Goal: Task Accomplishment & Management: Manage account settings

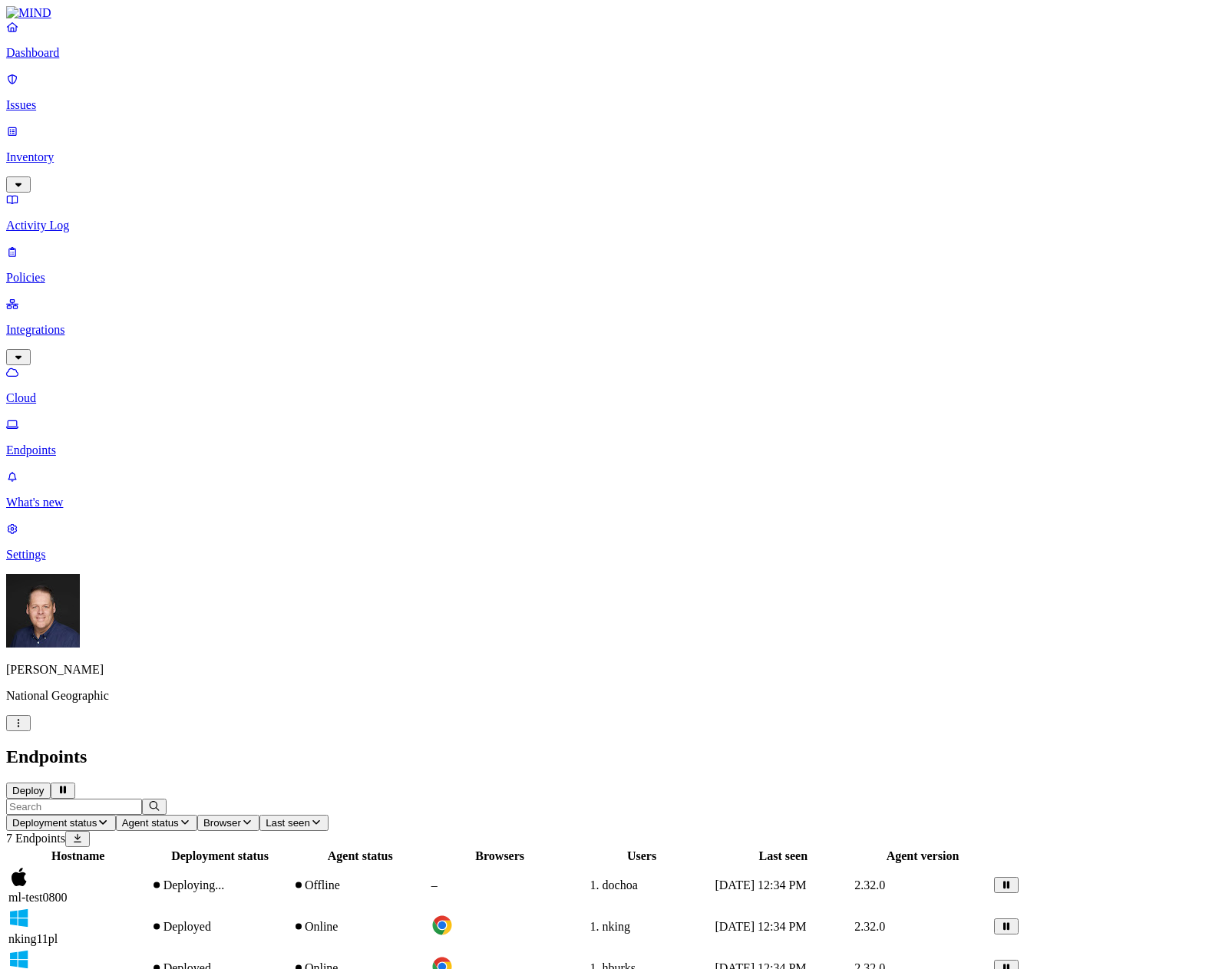
click at [54, 562] on p "Settings" at bounding box center [615, 555] width 1219 height 14
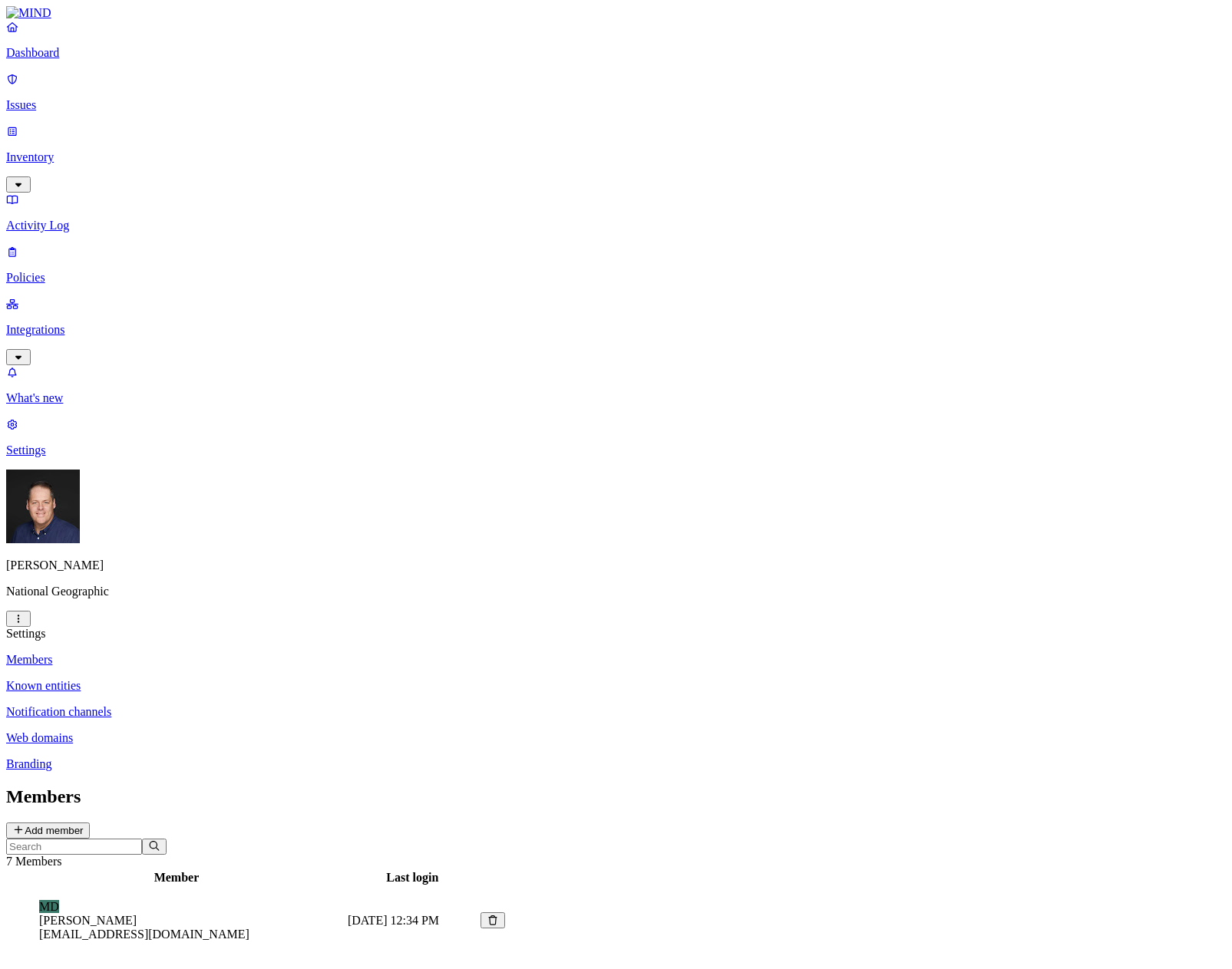
click at [204, 679] on p "Known entities" at bounding box center [615, 686] width 1219 height 14
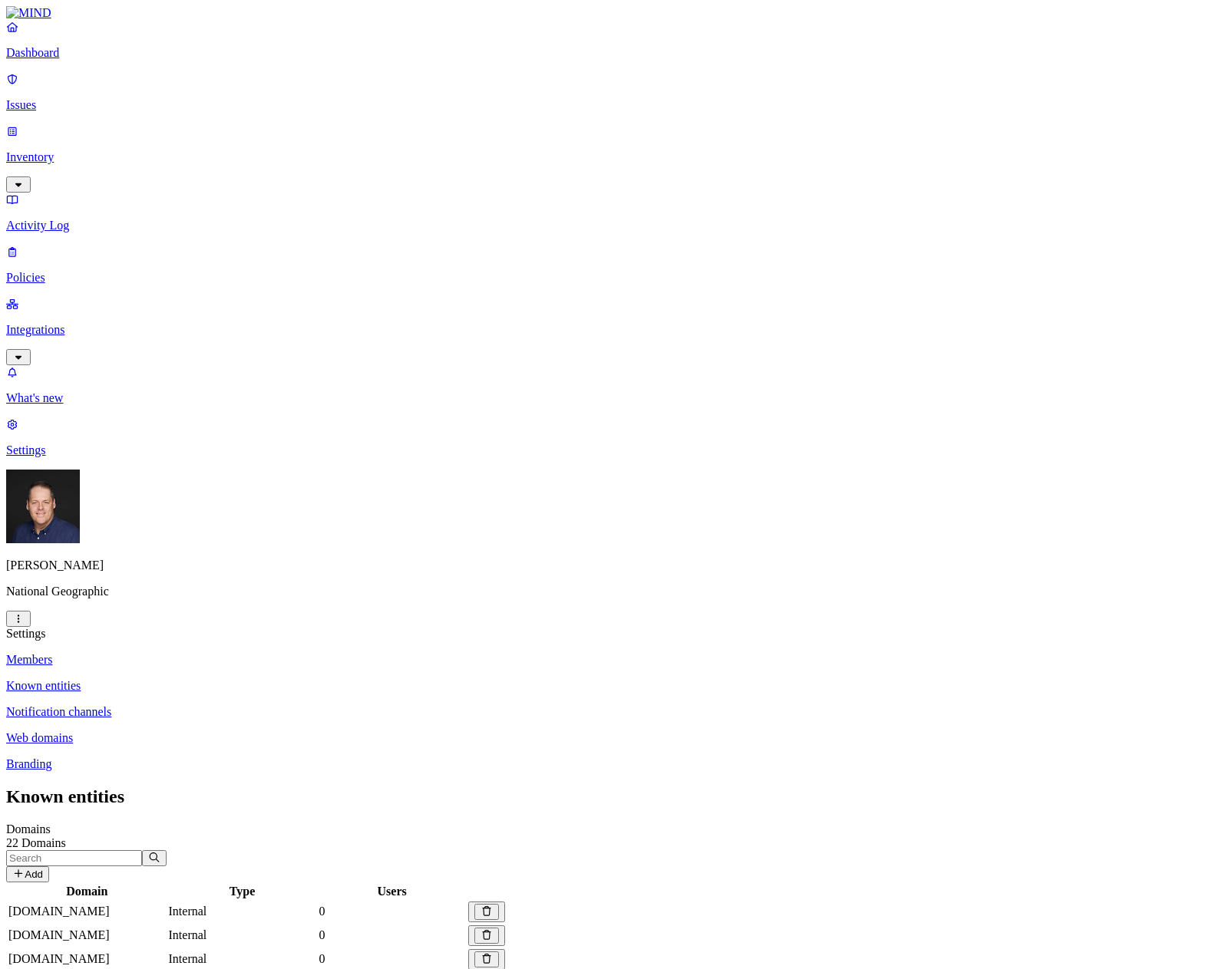
click at [196, 653] on p "Members" at bounding box center [615, 660] width 1219 height 14
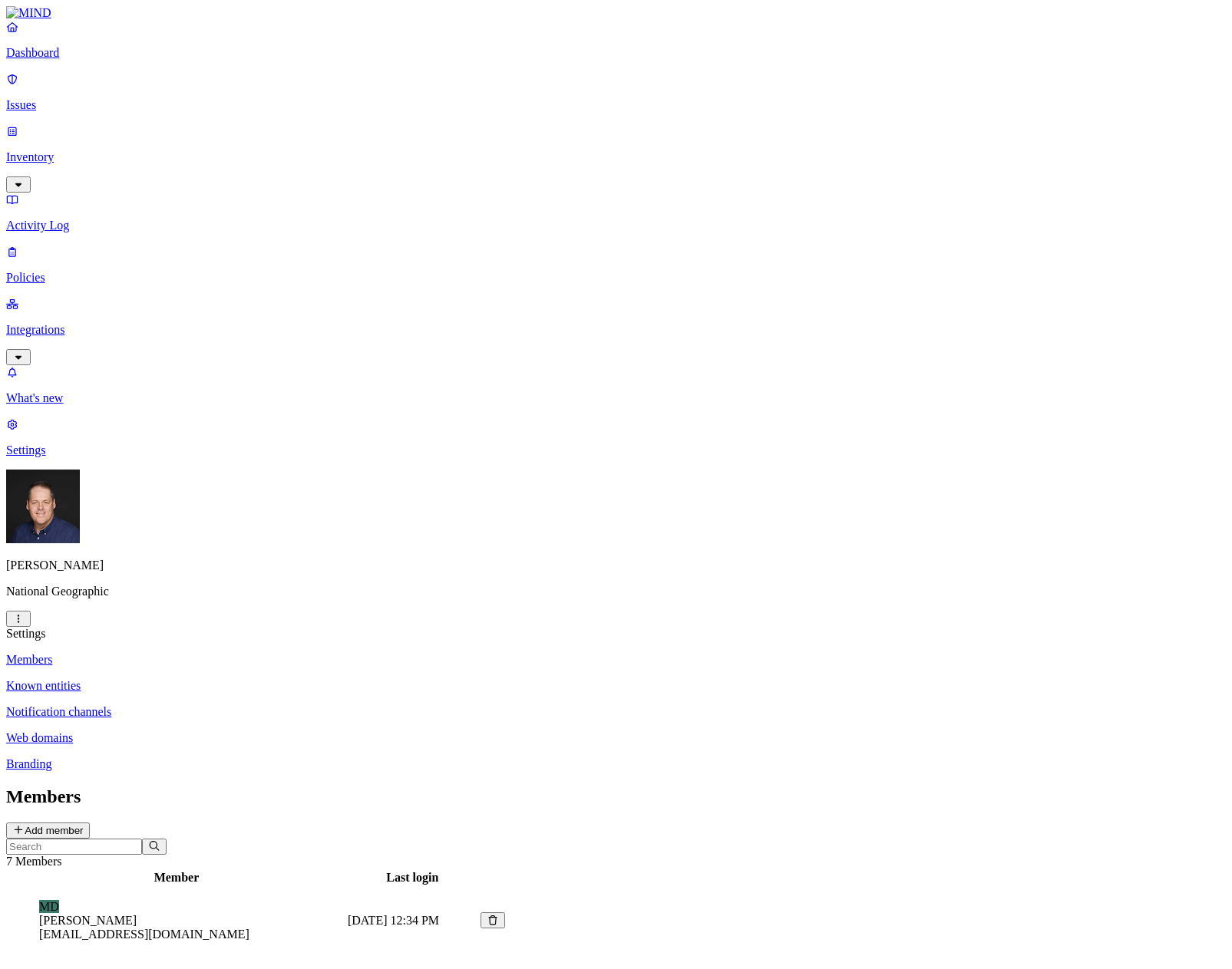
click at [90, 823] on button "Add member" at bounding box center [47, 831] width 84 height 16
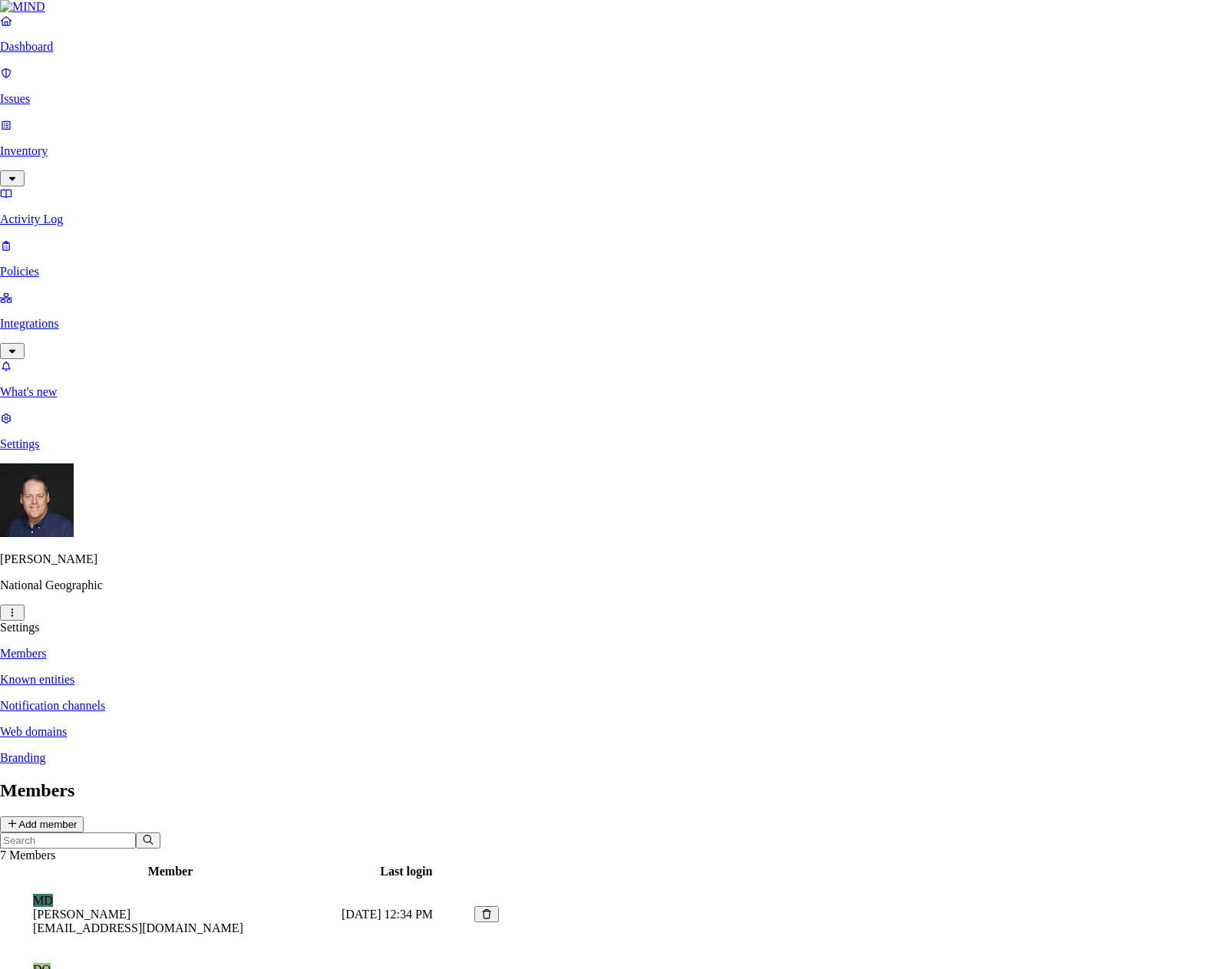
type input "[EMAIL_ADDRESS][DOMAIN_NAME]"
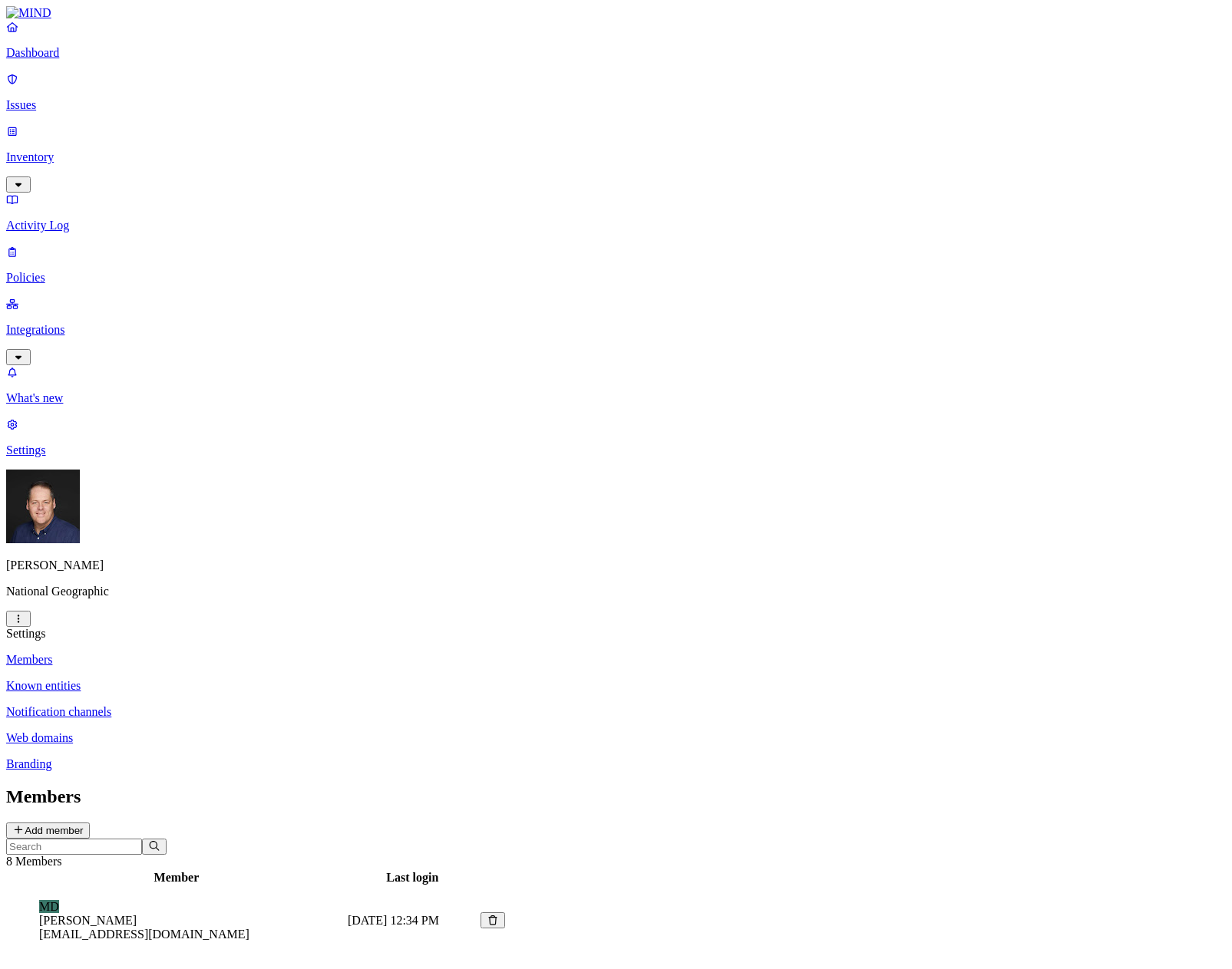
click at [69, 271] on p "Policies" at bounding box center [615, 278] width 1219 height 14
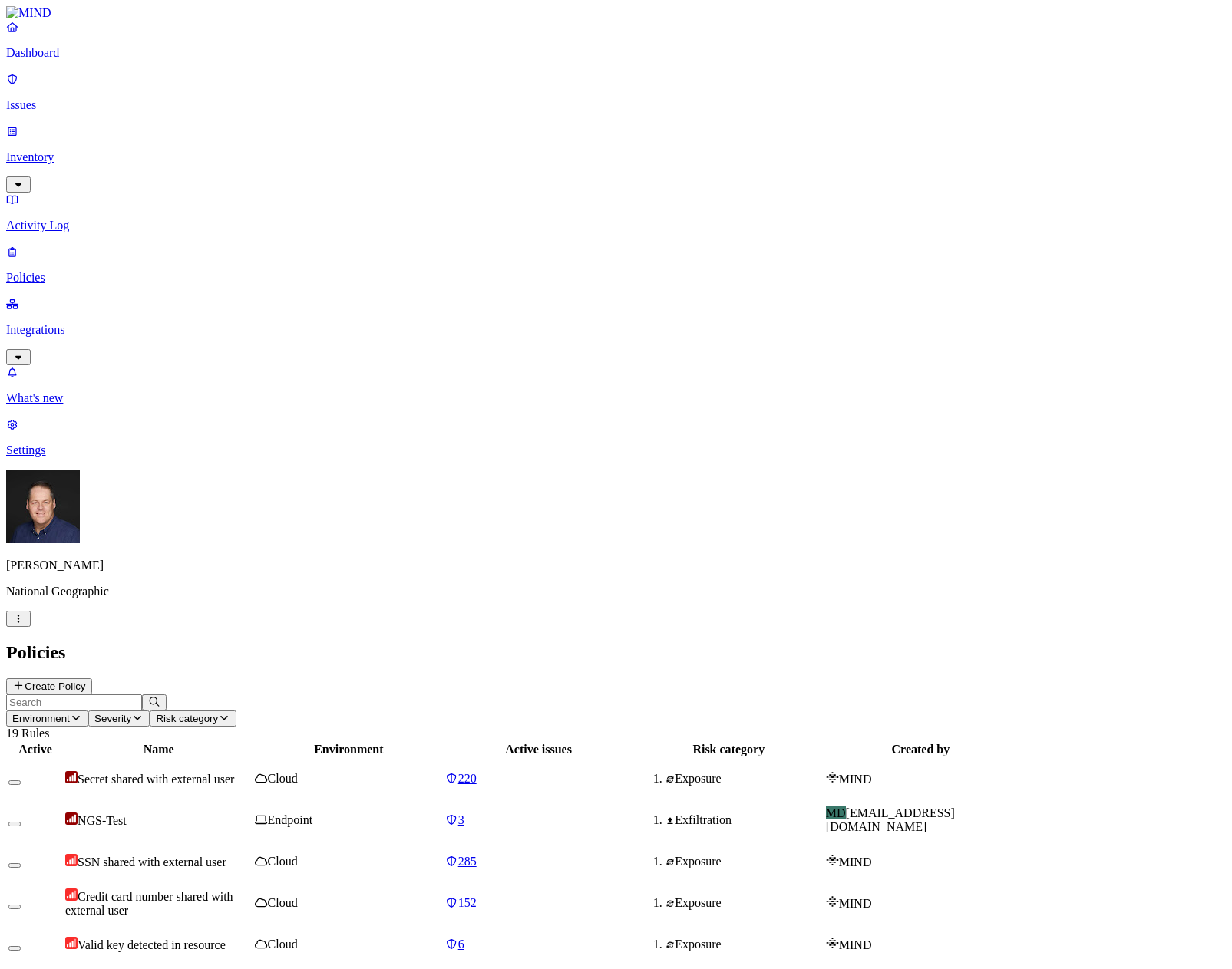
click at [66, 323] on p "Integrations" at bounding box center [615, 330] width 1219 height 14
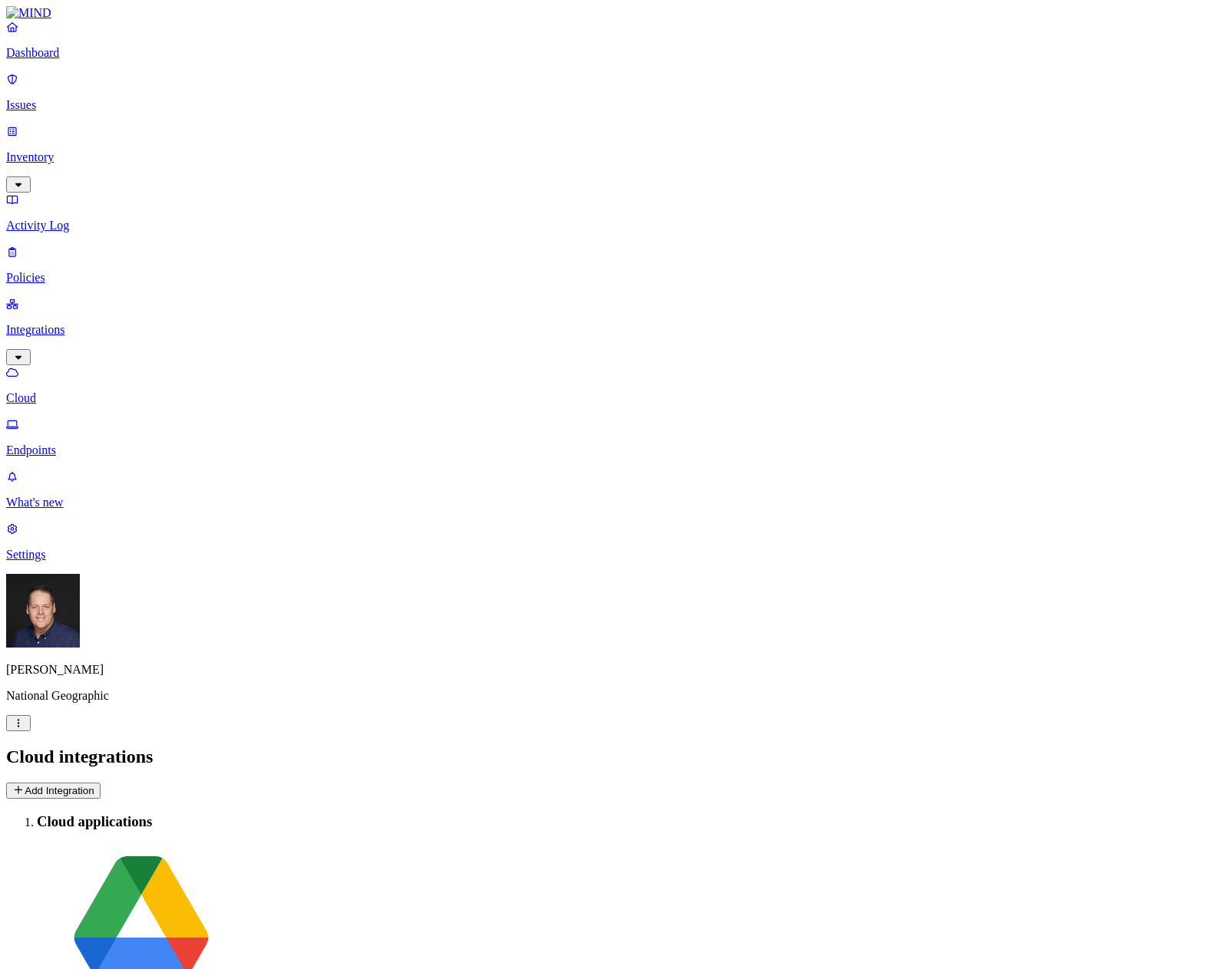
click at [79, 444] on p "Endpoints" at bounding box center [615, 451] width 1219 height 14
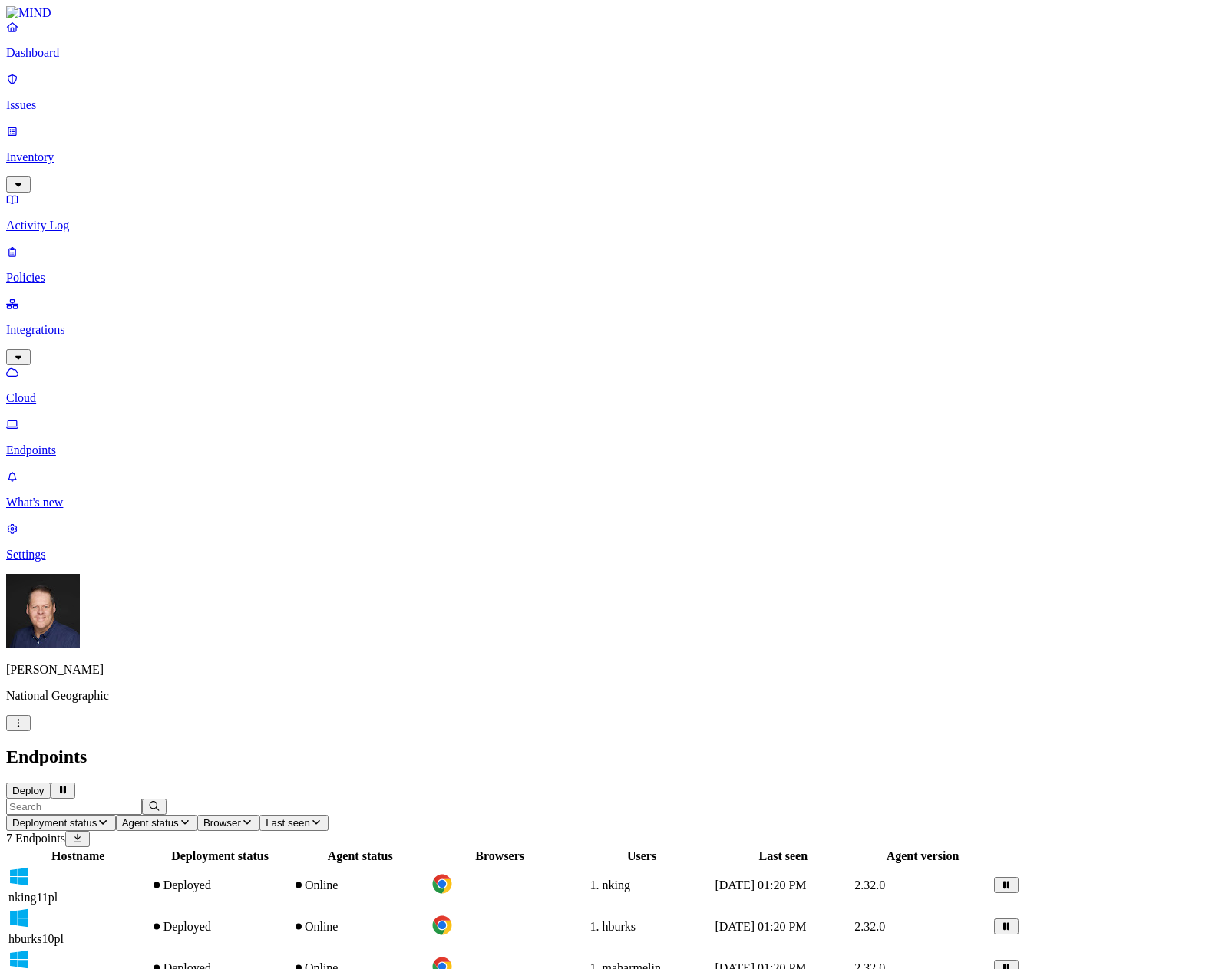
click at [50, 783] on button "Deploy" at bounding box center [28, 791] width 44 height 16
